Goal: Navigation & Orientation: Find specific page/section

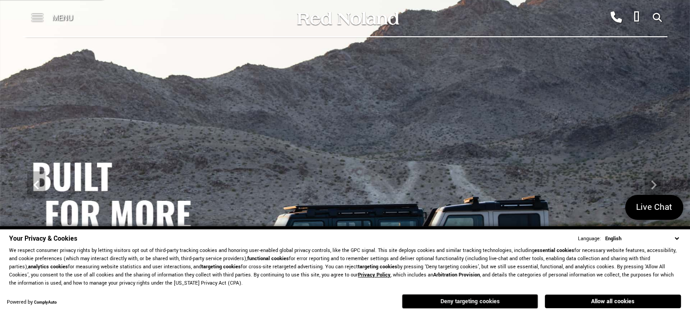
click at [471, 306] on button "Deny targeting cookies" at bounding box center [470, 301] width 136 height 15
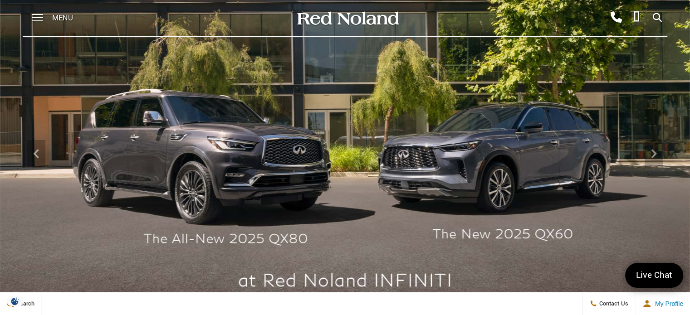
scroll to position [45, 0]
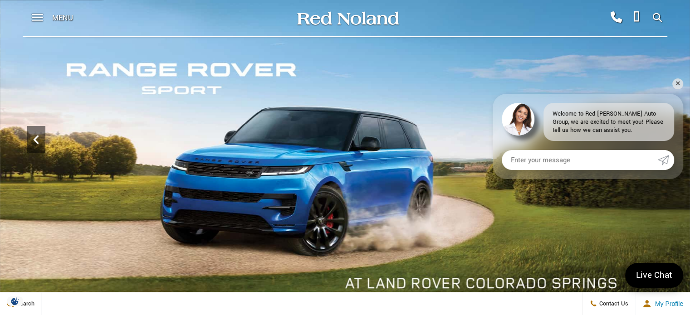
click at [38, 139] on icon "Previous" at bounding box center [36, 140] width 18 height 18
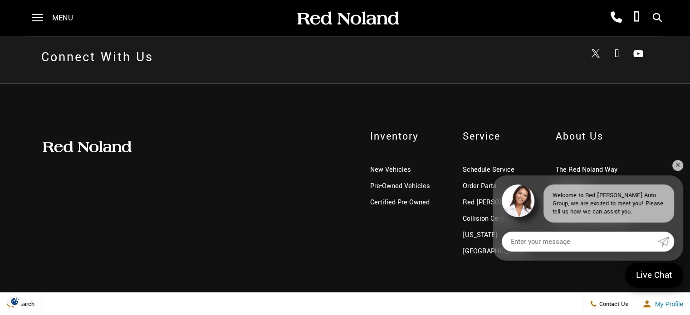
scroll to position [2276, 0]
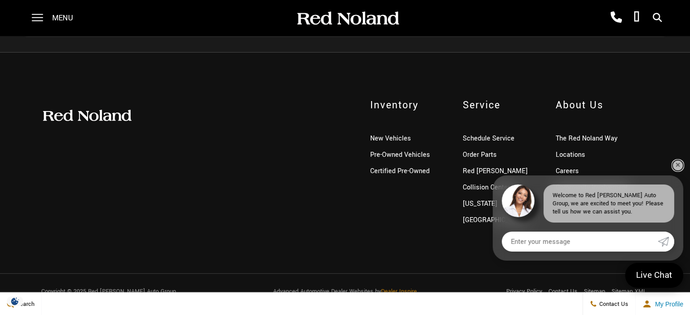
click at [678, 167] on link "✕" at bounding box center [677, 165] width 11 height 11
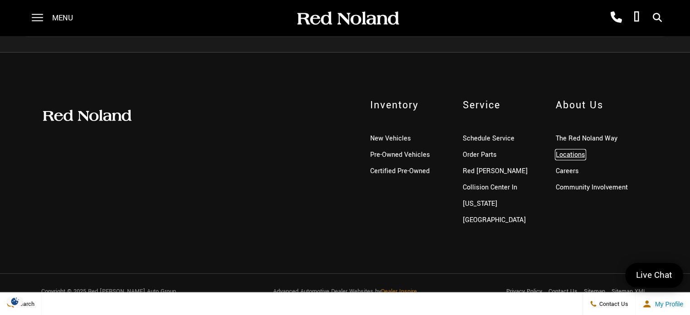
click at [564, 157] on link "Locations" at bounding box center [570, 155] width 29 height 10
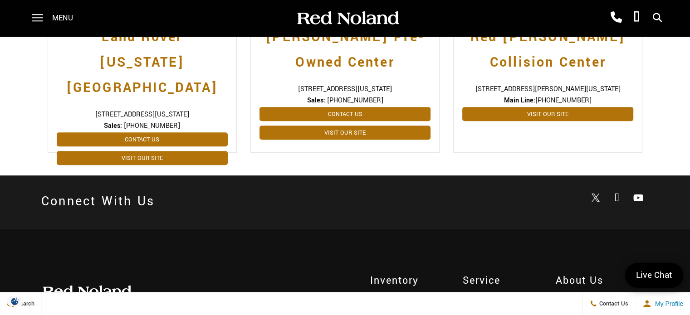
scroll to position [454, 0]
